Goal: Obtain resource: Obtain resource

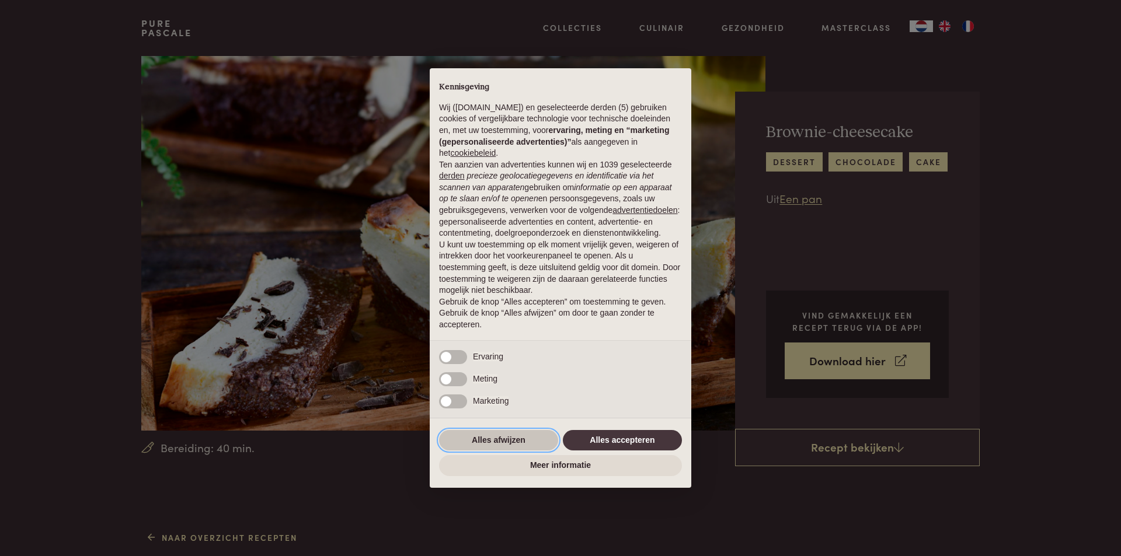
click at [528, 445] on button "Alles afwijzen" at bounding box center [498, 440] width 119 height 21
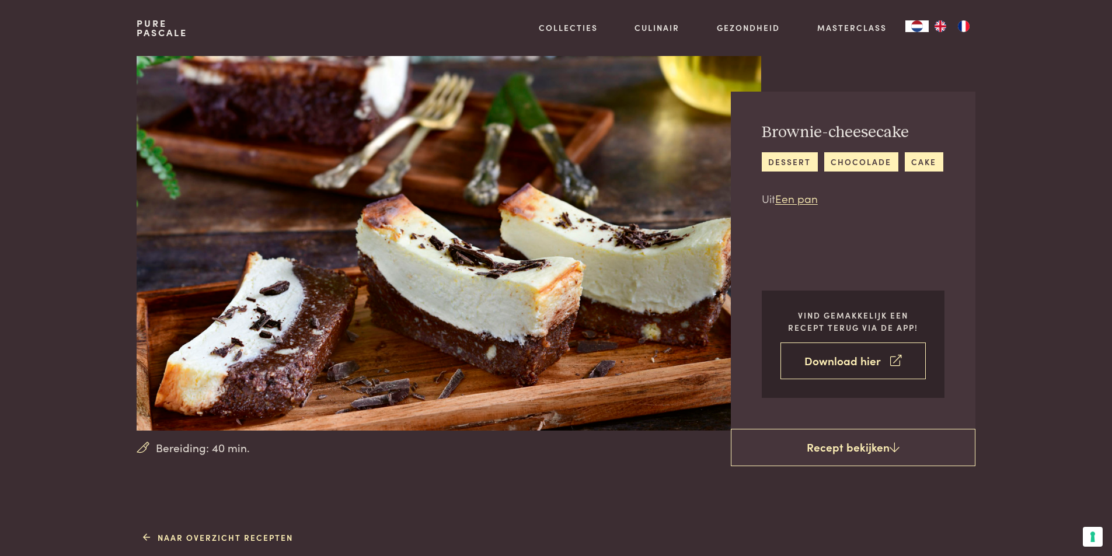
click at [827, 360] on link "Download hier" at bounding box center [853, 361] width 145 height 37
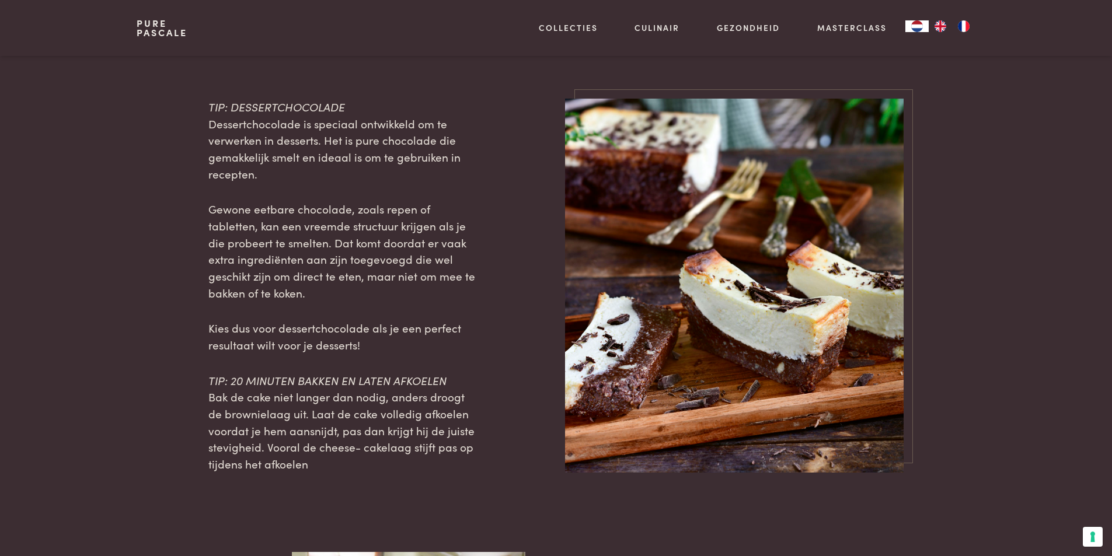
scroll to position [1168, 0]
drag, startPoint x: 173, startPoint y: 190, endPoint x: 989, endPoint y: 434, distance: 850.8
click at [989, 434] on main "Bereiding: 40 min. Brownie-cheesecake dessert chocolade cake Uit Een pan Vind g…" at bounding box center [556, 61] width 1112 height 2458
click at [531, 343] on div at bounding box center [520, 286] width 53 height 374
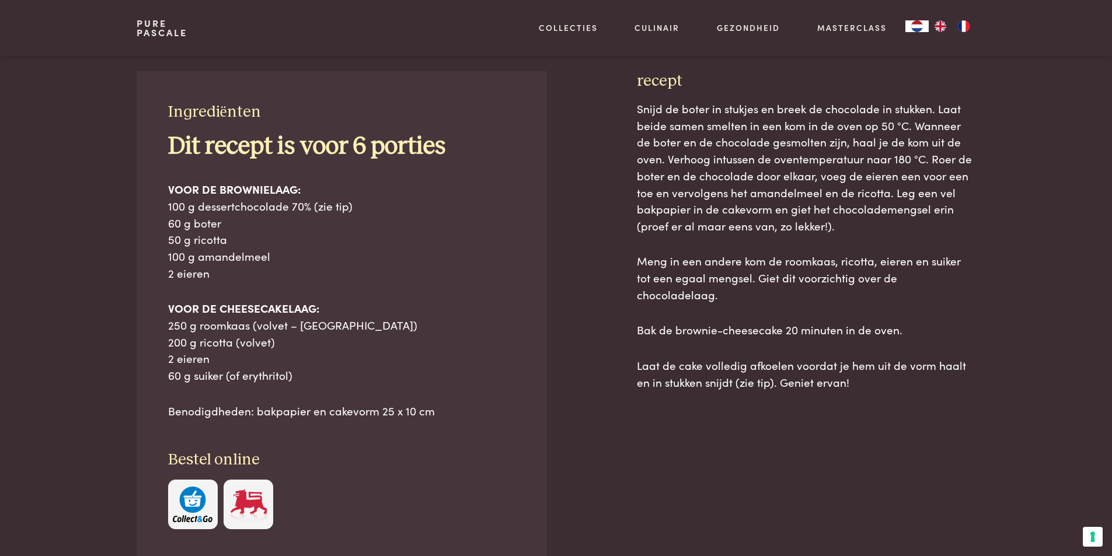
scroll to position [526, 0]
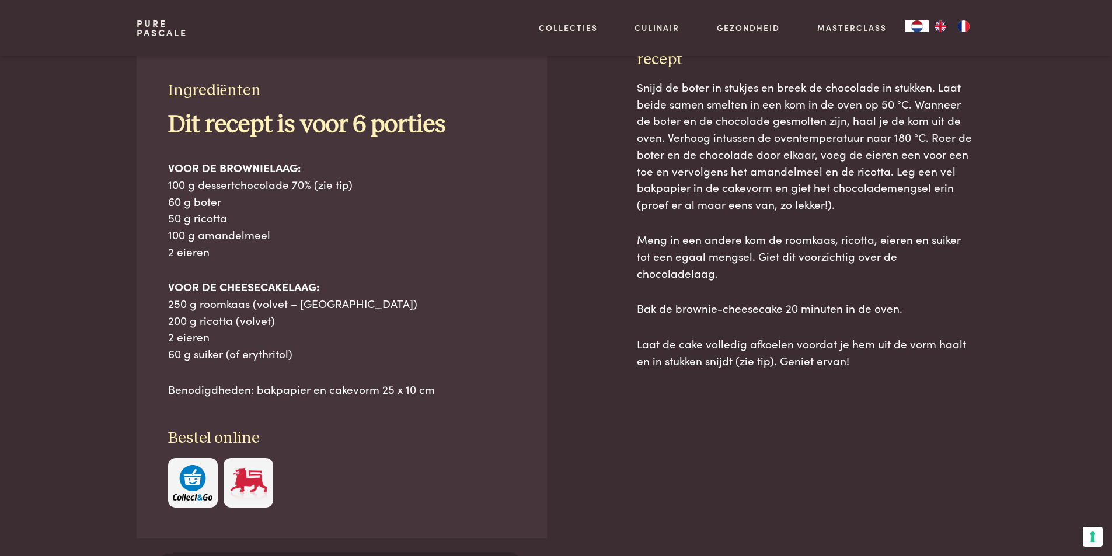
drag, startPoint x: 168, startPoint y: 91, endPoint x: 250, endPoint y: 297, distance: 221.2
click at [458, 385] on div "Ingrediënten Dit recept is voor 6 porties VOOR DE BROWNIELAAG: 100 g dessertcho…" at bounding box center [342, 294] width 410 height 489
copy div "Ingrediënten Dit recept is voor 6 porties VOOR DE BROWNIELAAG: 100 g dessertcho…"
click at [695, 527] on div "Snijd de boter in stukjes en breek de chocolade in stukken. Laat beide samen sm…" at bounding box center [806, 348] width 339 height 538
drag, startPoint x: 636, startPoint y: 232, endPoint x: 869, endPoint y: 367, distance: 269.4
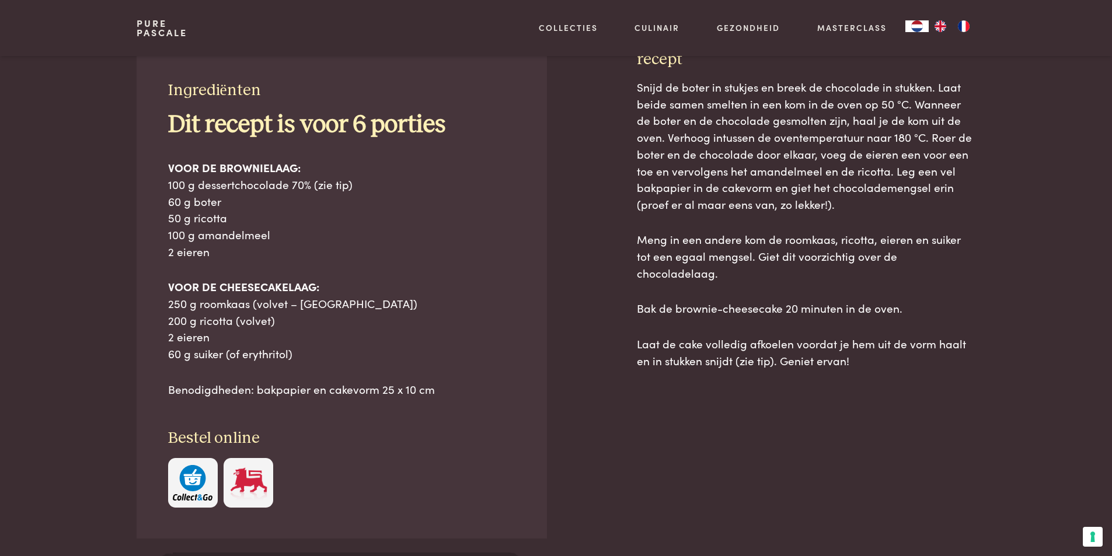
click at [869, 367] on div "Ingrediënten Dit recept is voor 6 porties VOOR DE BROWNIELAAG: 100 g dessertcho…" at bounding box center [556, 334] width 839 height 568
copy div "recept Snijd de boter in stukjes en breek de chocolade in stukken. Laat beide s…"
click at [696, 458] on div "Snijd de boter in stukjes en breek de chocolade in stukken. Laat beide samen sm…" at bounding box center [806, 348] width 339 height 538
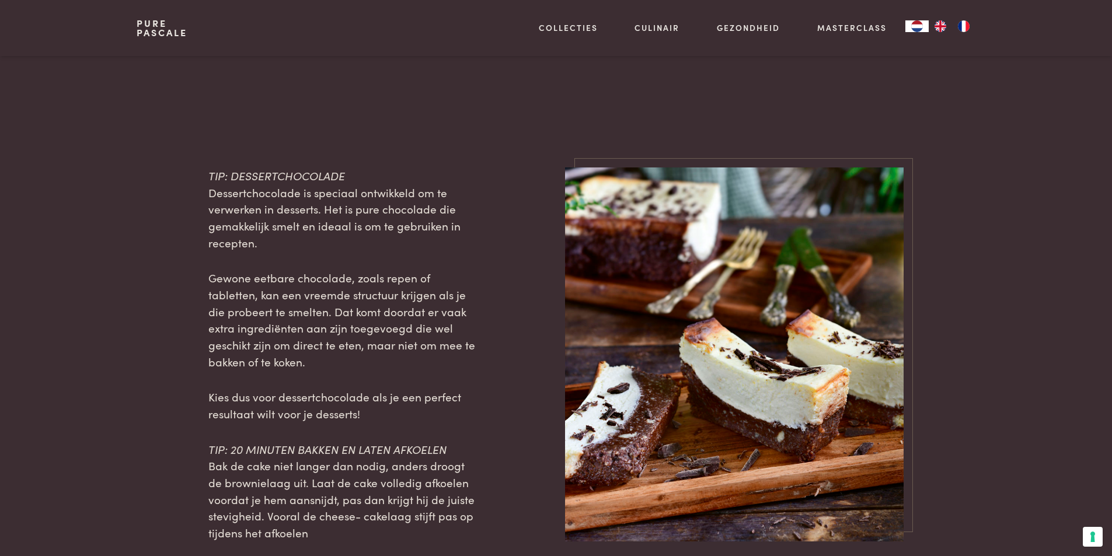
scroll to position [1168, 0]
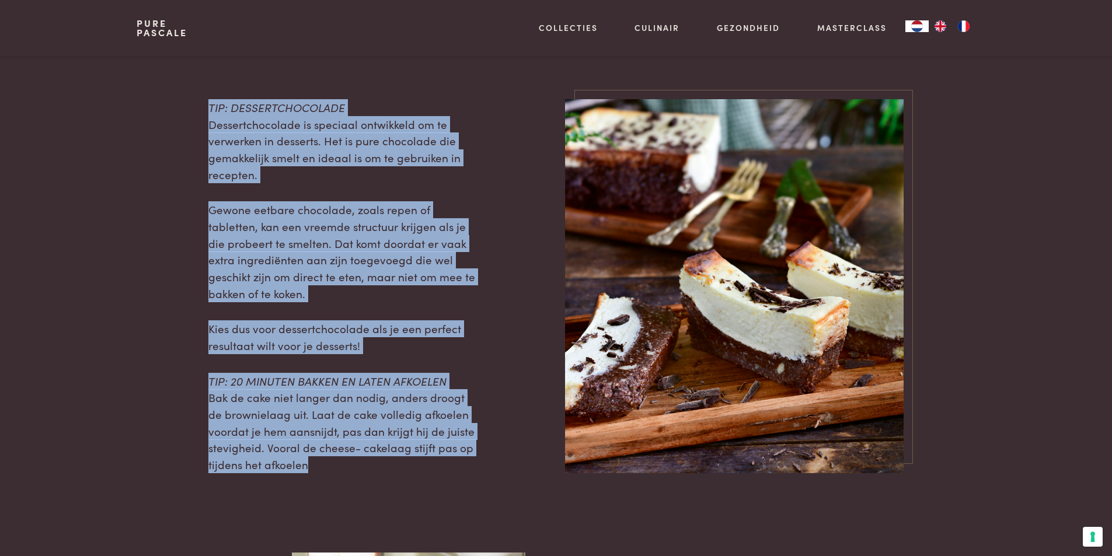
drag, startPoint x: 208, startPoint y: 108, endPoint x: 485, endPoint y: 467, distance: 453.3
click at [485, 467] on div "TIP: DESSERTCHOCOLADE Dessertchocolade is speciaal ontwikkeld om te verwerken i…" at bounding box center [556, 286] width 839 height 374
copy div "TIP: DESSERTCHOCOLADE Dessertchocolade is speciaal ontwikkeld om te verwerken i…"
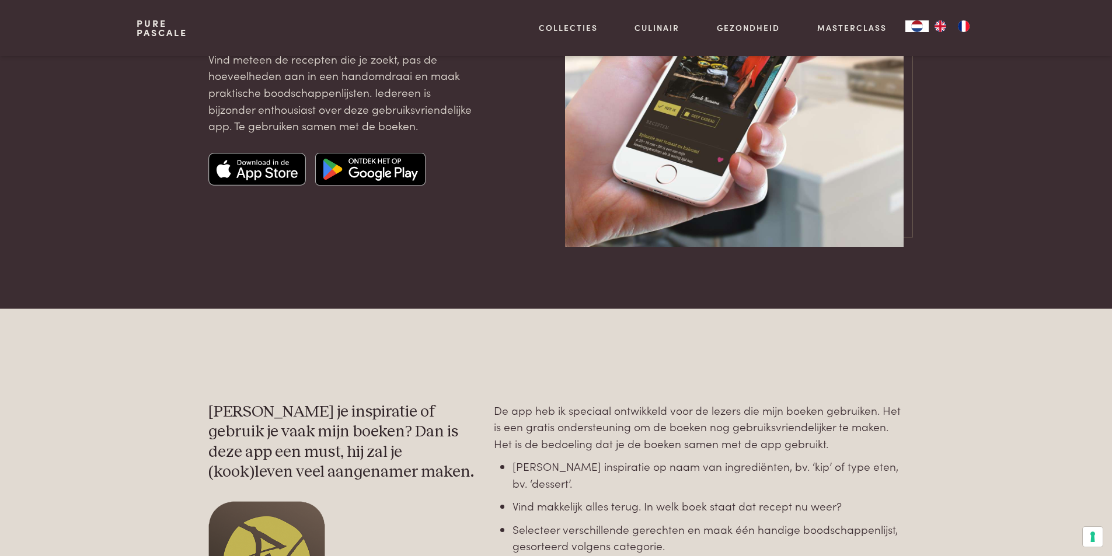
scroll to position [58, 0]
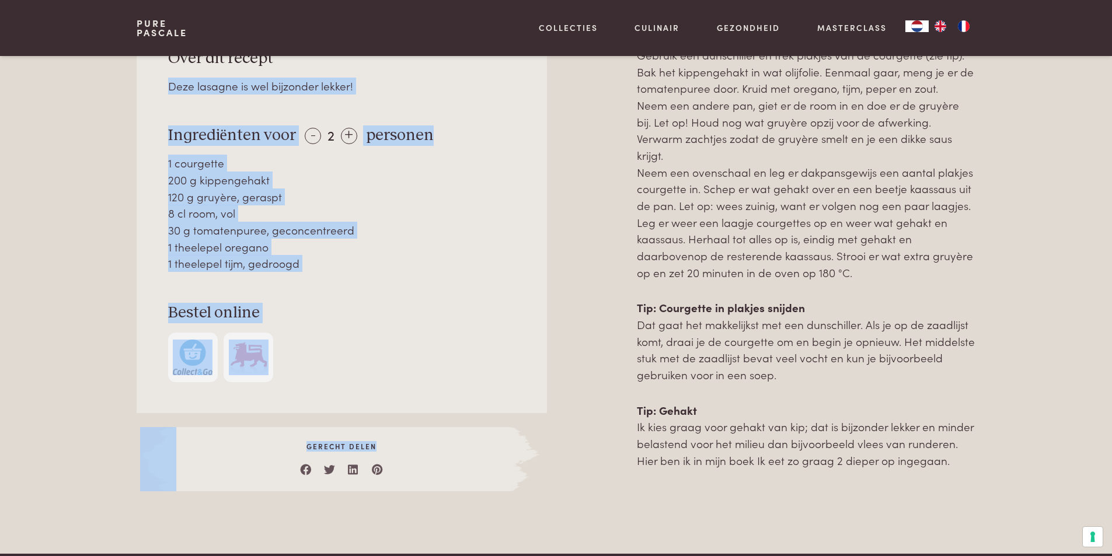
scroll to position [584, 0]
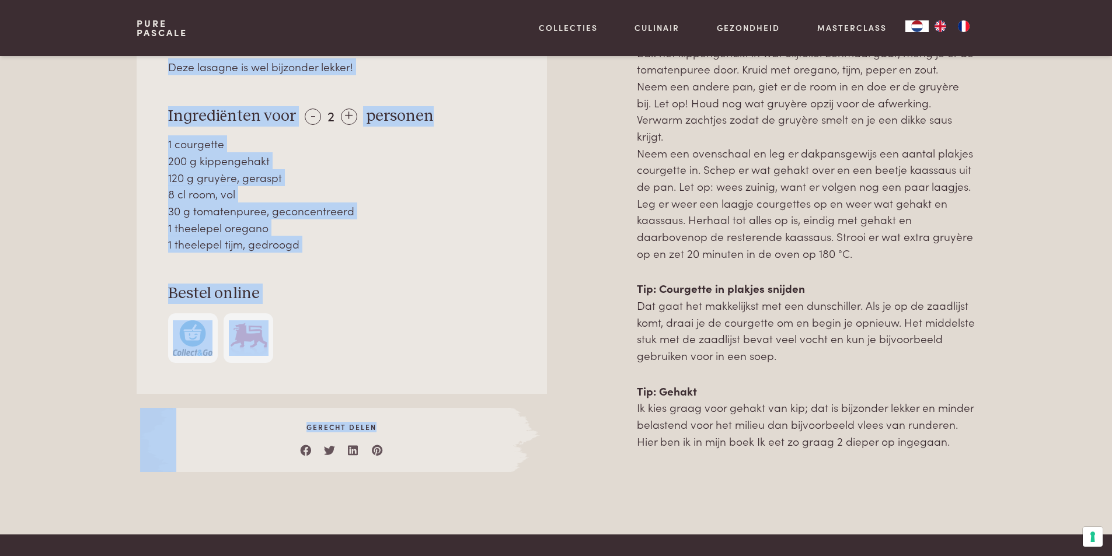
drag, startPoint x: 170, startPoint y: 475, endPoint x: 359, endPoint y: 243, distance: 299.7
click at [359, 243] on div "Over dit recept Deze lasagne is wel bijzonder lekker! Ingrediënten voor - 2 + p…" at bounding box center [342, 196] width 410 height 396
copy div "Deze lasagne is wel bijzonder lekker! Ingrediënten voor - 2 + personen 1 courge…"
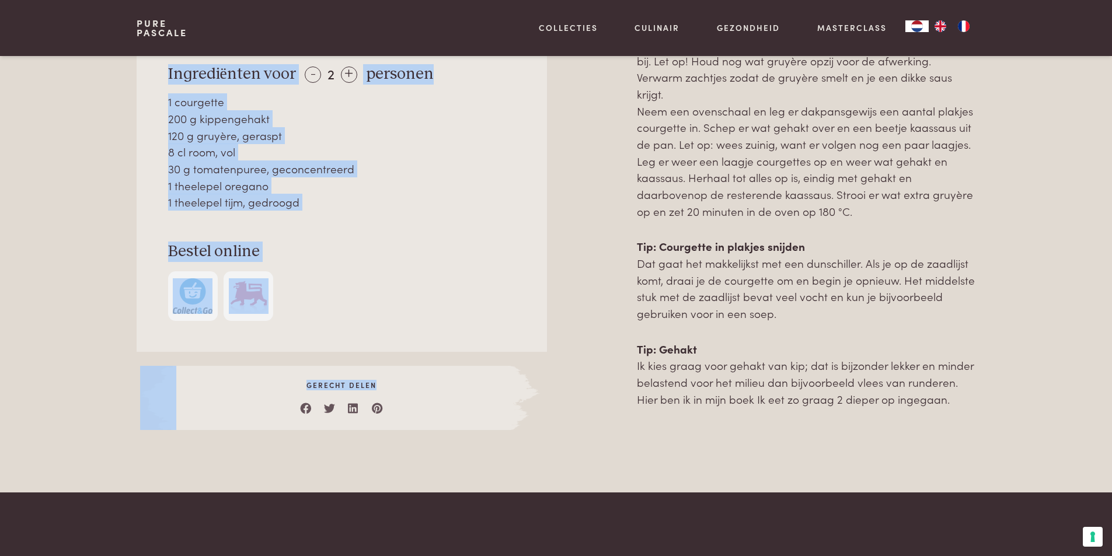
scroll to position [642, 0]
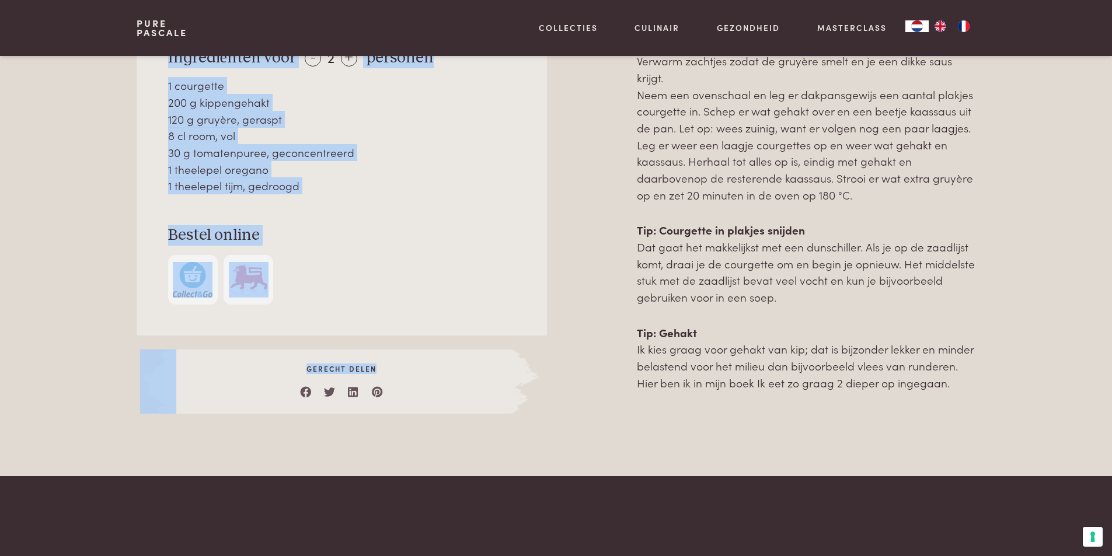
drag, startPoint x: 638, startPoint y: 410, endPoint x: 956, endPoint y: 389, distance: 319.5
click at [956, 389] on div "Bereiding Gebruik een dunschiller en trek plakjes van de courgette (zie tip). B…" at bounding box center [806, 176] width 339 height 475
copy div "Loremipsu Dolorsi ame consectetur ad elit seddoei tem in utlaboree (dol mag). A…"
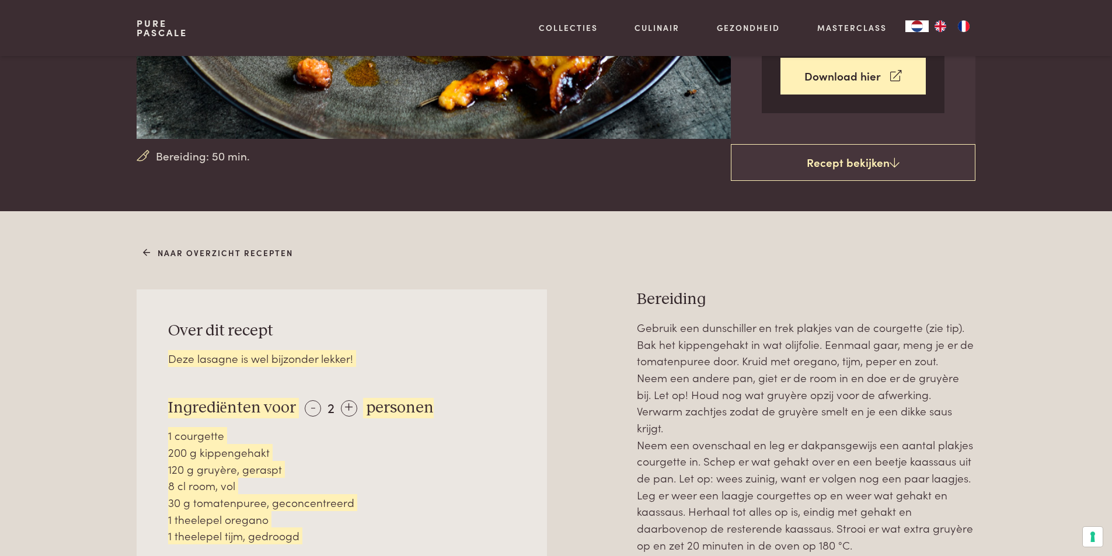
scroll to position [0, 0]
